Goal: Task Accomplishment & Management: Use online tool/utility

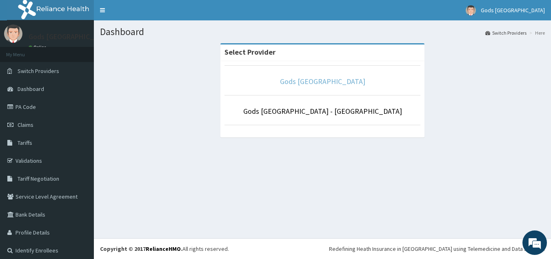
click at [329, 84] on link "Gods [GEOGRAPHIC_DATA]" at bounding box center [322, 81] width 85 height 9
click at [289, 80] on link "Gods [GEOGRAPHIC_DATA]" at bounding box center [322, 81] width 85 height 9
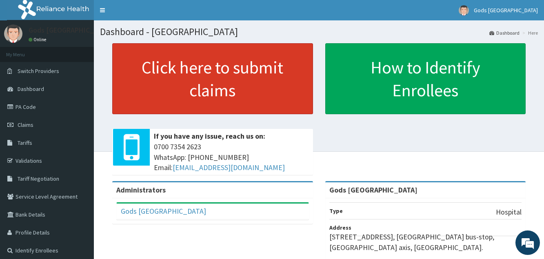
click at [289, 81] on link "Click here to submit claims" at bounding box center [212, 78] width 201 height 71
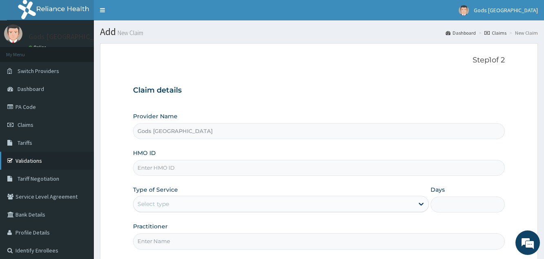
click at [35, 155] on link "Validations" at bounding box center [47, 161] width 94 height 18
